Goal: Transaction & Acquisition: Obtain resource

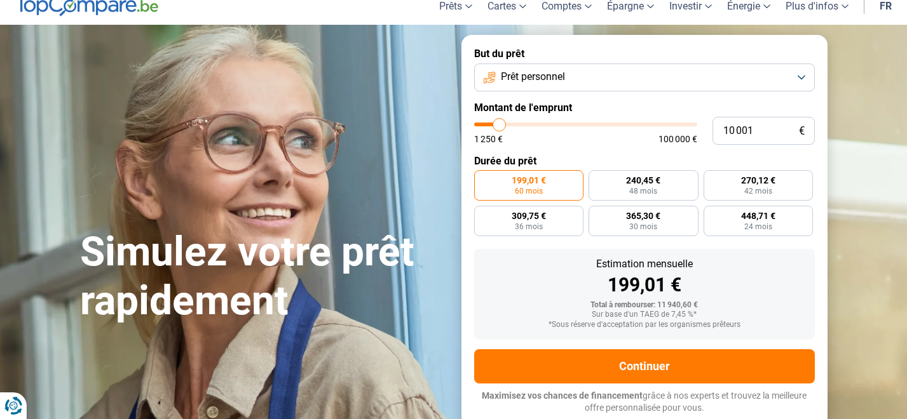
scroll to position [29, 0]
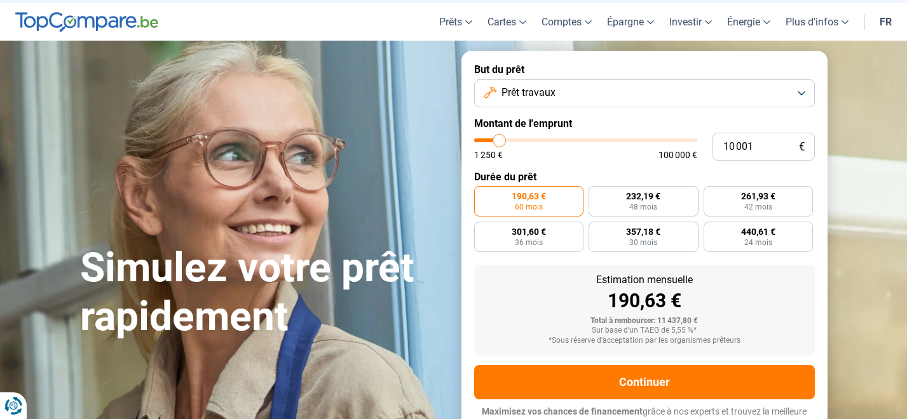
click at [791, 83] on button "Prêt travaux" at bounding box center [644, 93] width 341 height 28
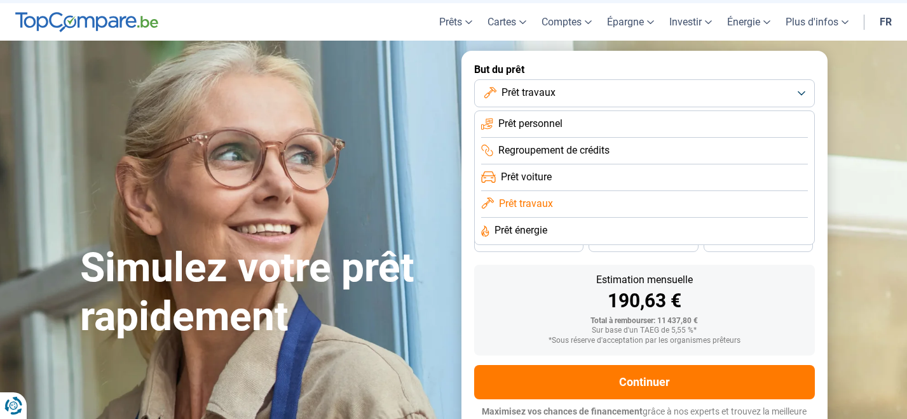
click at [791, 83] on button "Prêt travaux" at bounding box center [644, 93] width 341 height 28
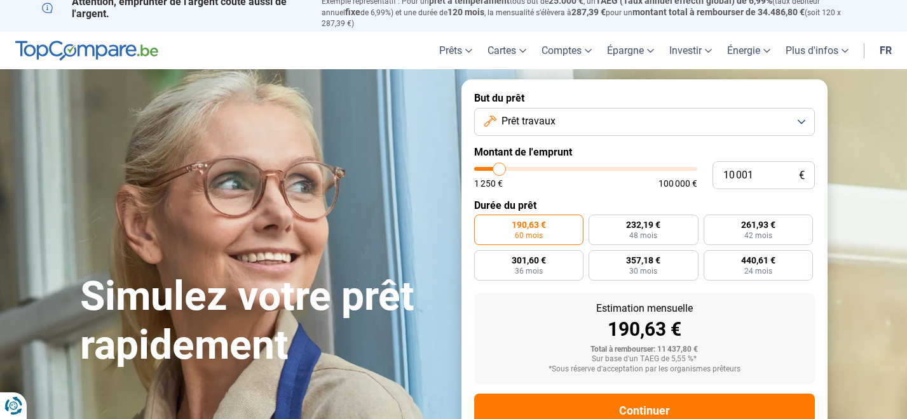
scroll to position [4, 0]
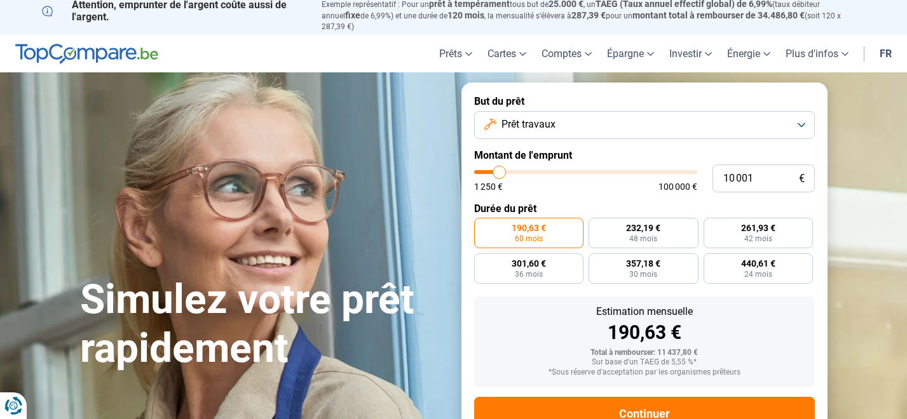
type input "10 250"
type input "10250"
click at [500, 170] on input "range" at bounding box center [585, 172] width 223 height 4
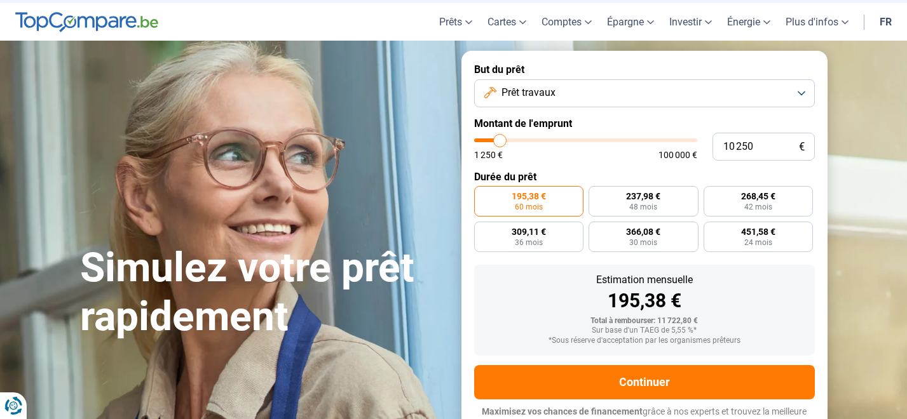
type input "10 000"
type input "10000"
type input "9 750"
type input "9750"
type input "9 500"
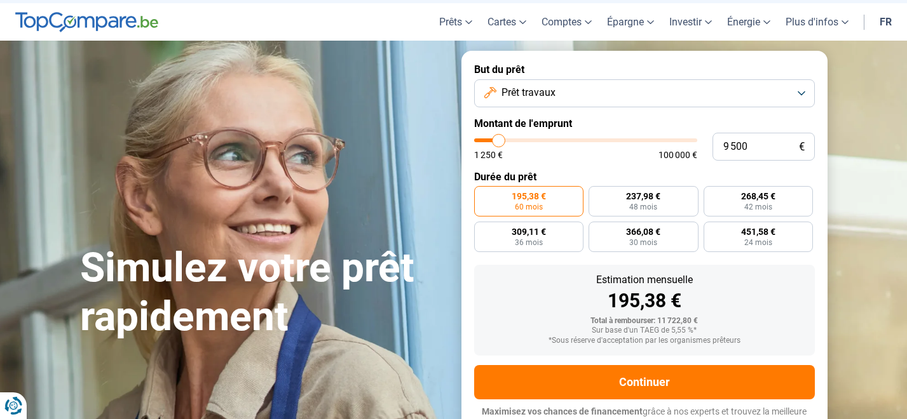
type input "9500"
type input "9 000"
type input "9000"
type input "8 750"
type input "8750"
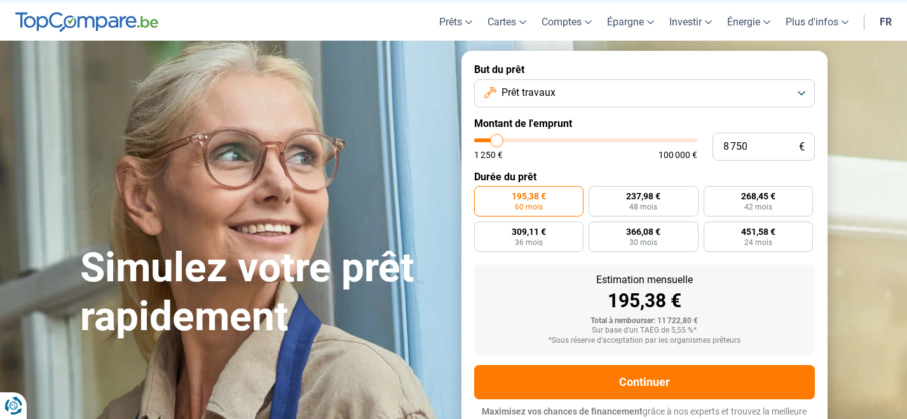
type input "8 500"
type input "8500"
type input "8 250"
type input "8250"
click at [496, 139] on input "range" at bounding box center [585, 141] width 223 height 4
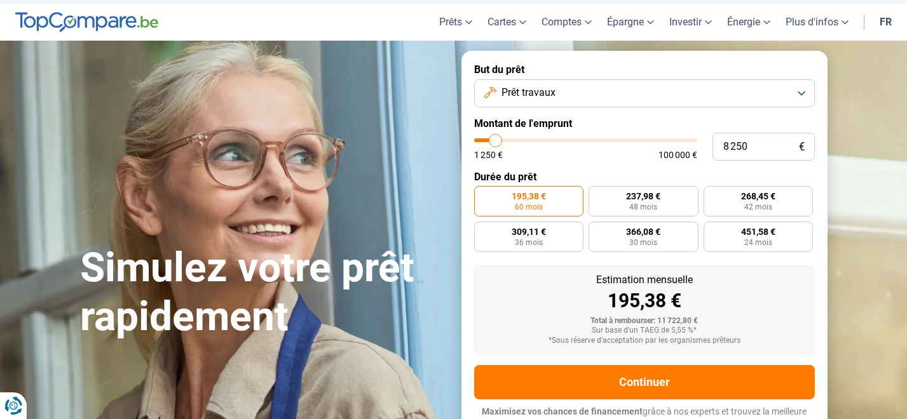
radio input "true"
type input "8 500"
type input "8500"
type input "8 750"
type input "8750"
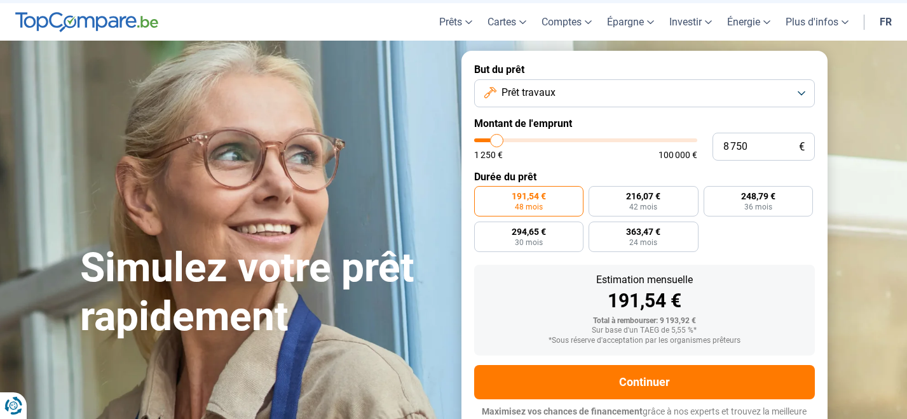
type input "9 000"
type input "9000"
type input "9 500"
type input "9500"
type input "9 750"
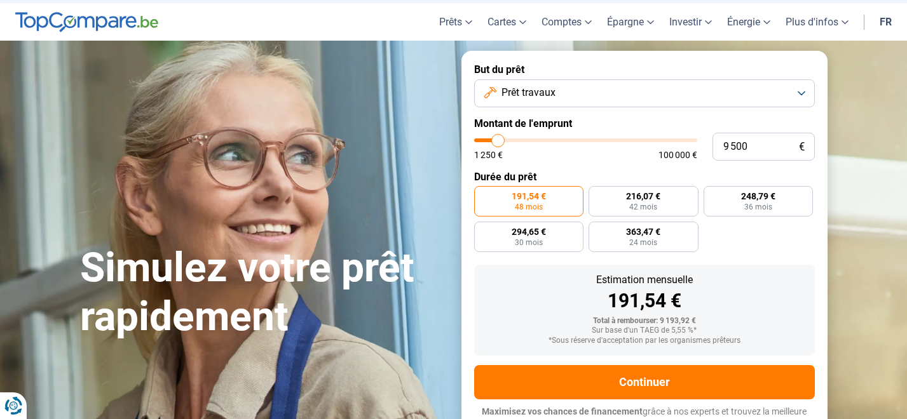
type input "9750"
type input "10 000"
type input "10000"
type input "10 250"
type input "10250"
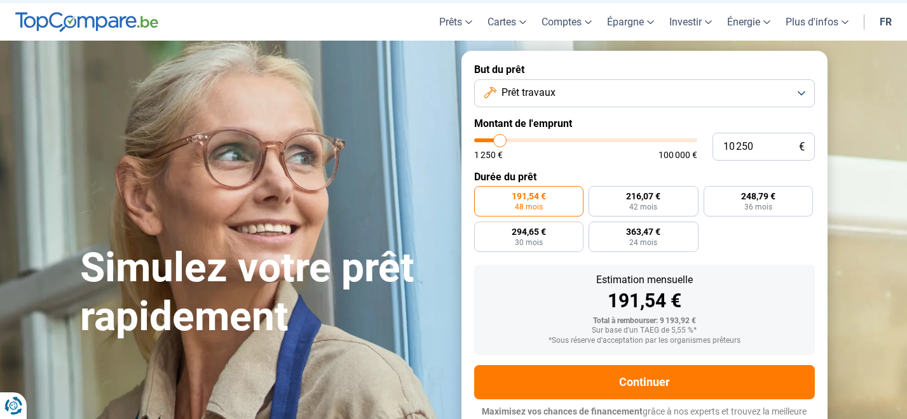
type input "10 000"
type input "10000"
click at [500, 139] on input "range" at bounding box center [585, 141] width 223 height 4
